Goal: Task Accomplishment & Management: Use online tool/utility

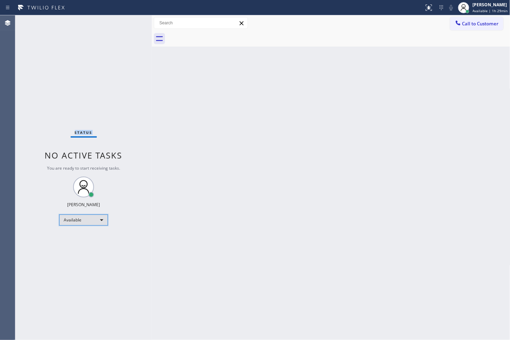
click at [99, 223] on div "Available" at bounding box center [83, 220] width 49 height 11
drag, startPoint x: 195, startPoint y: 71, endPoint x: 143, endPoint y: 66, distance: 52.4
click at [191, 72] on div "Back to Dashboard Change Sender ID Customers Technicians Select a contact Outbo…" at bounding box center [331, 177] width 358 height 325
click at [137, 64] on div "Status No active tasks You are ready to start receiving tasks. [PERSON_NAME]" at bounding box center [83, 177] width 136 height 325
click at [134, 53] on div "Status No active tasks You are ready to start receiving tasks. [PERSON_NAME]" at bounding box center [83, 177] width 136 height 325
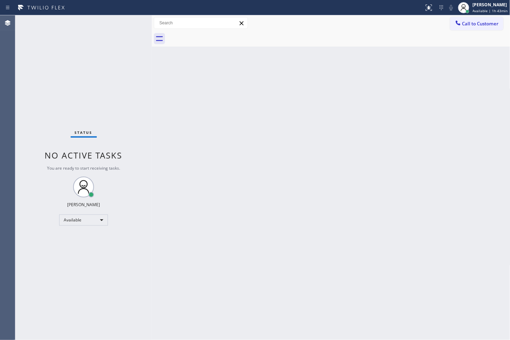
drag, startPoint x: 39, startPoint y: 249, endPoint x: 65, endPoint y: 191, distance: 63.5
click at [43, 246] on div "Status No active tasks You are ready to start receiving tasks. [PERSON_NAME]" at bounding box center [83, 177] width 136 height 325
click at [147, 61] on div "Status No active tasks You are ready to start receiving tasks. [PERSON_NAME]" at bounding box center [83, 177] width 136 height 325
click at [128, 22] on div "Status No active tasks You are ready to start receiving tasks. [PERSON_NAME]" at bounding box center [83, 177] width 136 height 325
click at [99, 46] on div "Status No active tasks You are ready to start receiving tasks. [PERSON_NAME]" at bounding box center [83, 177] width 136 height 325
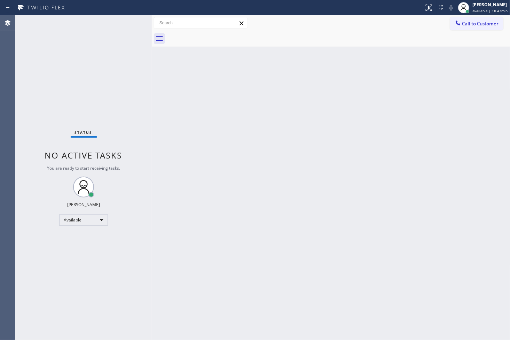
click at [426, 232] on div "Back to Dashboard Change Sender ID Customers Technicians Select a contact Outbo…" at bounding box center [331, 177] width 358 height 325
click at [325, 175] on div "Back to Dashboard Change Sender ID Customers Technicians Select a contact Outbo…" at bounding box center [331, 177] width 358 height 325
click at [114, 92] on div "Status No active tasks You are ready to start receiving tasks. [PERSON_NAME]" at bounding box center [83, 177] width 136 height 325
click at [115, 23] on div "Status No active tasks You are ready to start receiving tasks. [PERSON_NAME]" at bounding box center [83, 177] width 136 height 325
click at [333, 240] on div "Back to Dashboard Change Sender ID Customers Technicians Select a contact Outbo…" at bounding box center [331, 177] width 358 height 325
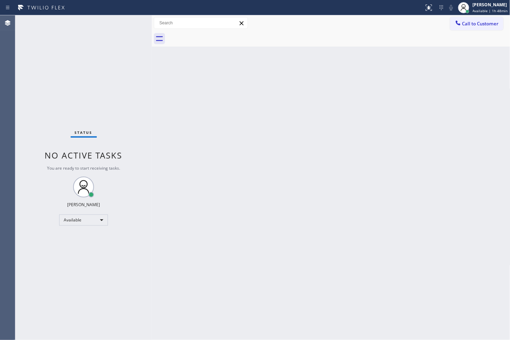
click at [32, 255] on div "Status No active tasks You are ready to start receiving tasks. [PERSON_NAME]" at bounding box center [83, 177] width 136 height 325
click at [102, 224] on div "Available" at bounding box center [83, 220] width 49 height 11
click at [79, 255] on li "Break" at bounding box center [82, 255] width 47 height 8
click at [330, 278] on div "Back to Dashboard Change Sender ID Customers Technicians Select a contact Outbo…" at bounding box center [331, 177] width 358 height 325
